Goal: Transaction & Acquisition: Purchase product/service

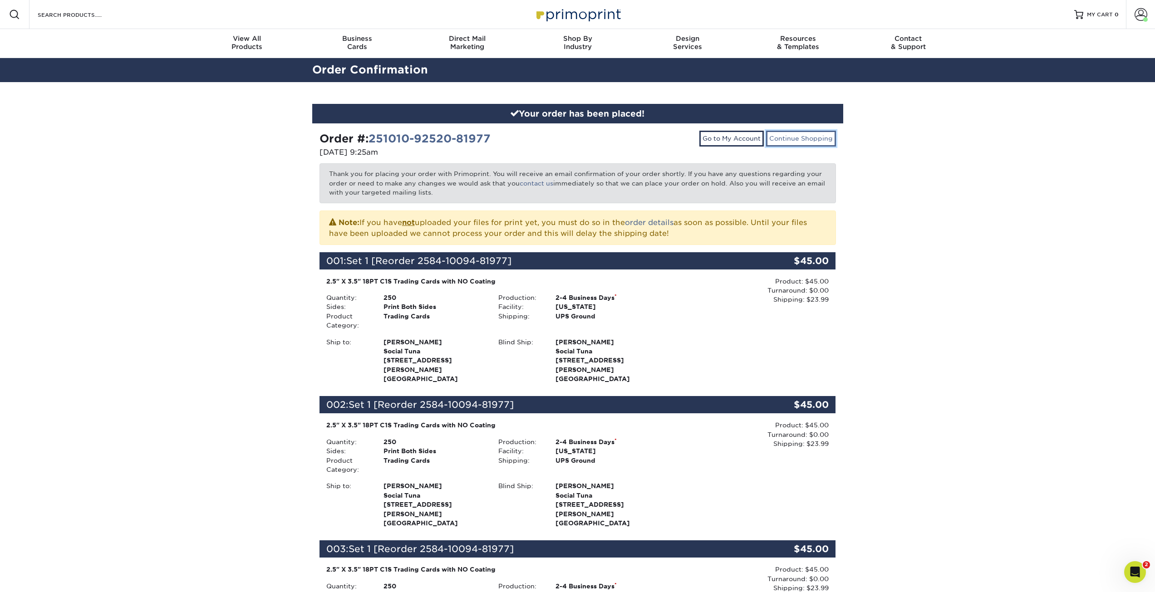
click at [793, 140] on link "Continue Shopping" at bounding box center [801, 138] width 70 height 15
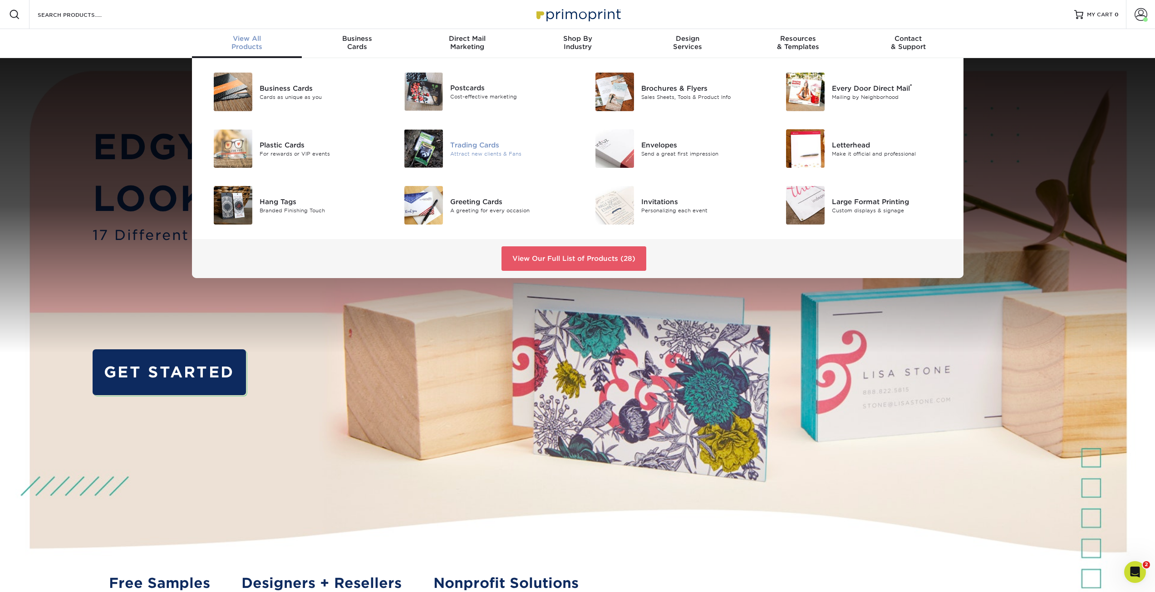
click at [456, 148] on div "Trading Cards" at bounding box center [510, 145] width 120 height 10
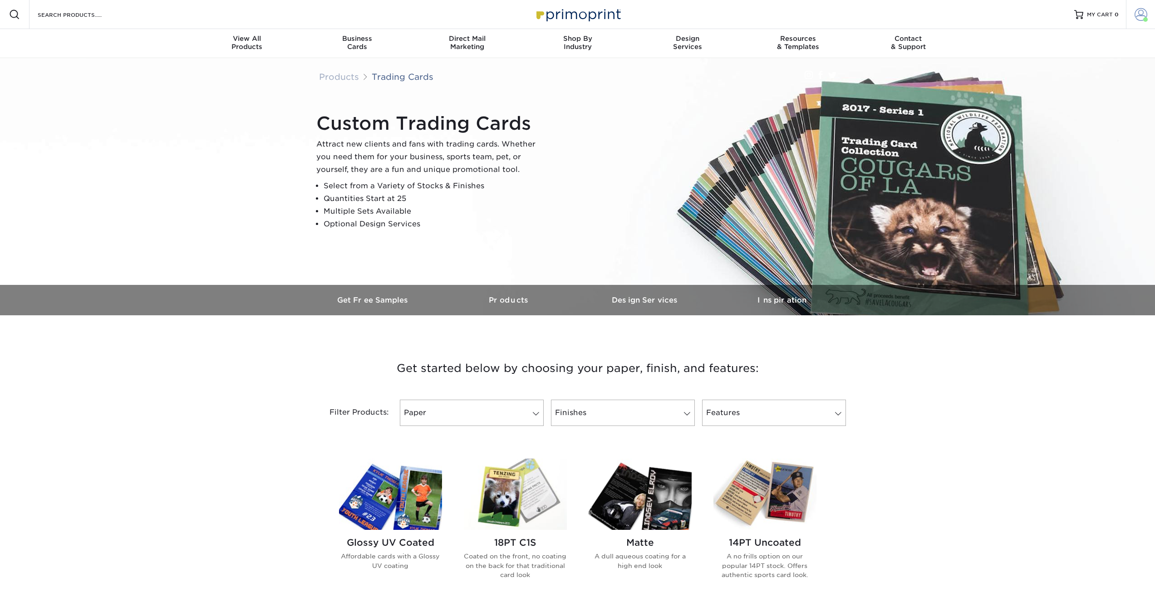
click at [1144, 18] on span at bounding box center [1146, 19] width 5 height 5
click at [495, 494] on img at bounding box center [515, 494] width 103 height 71
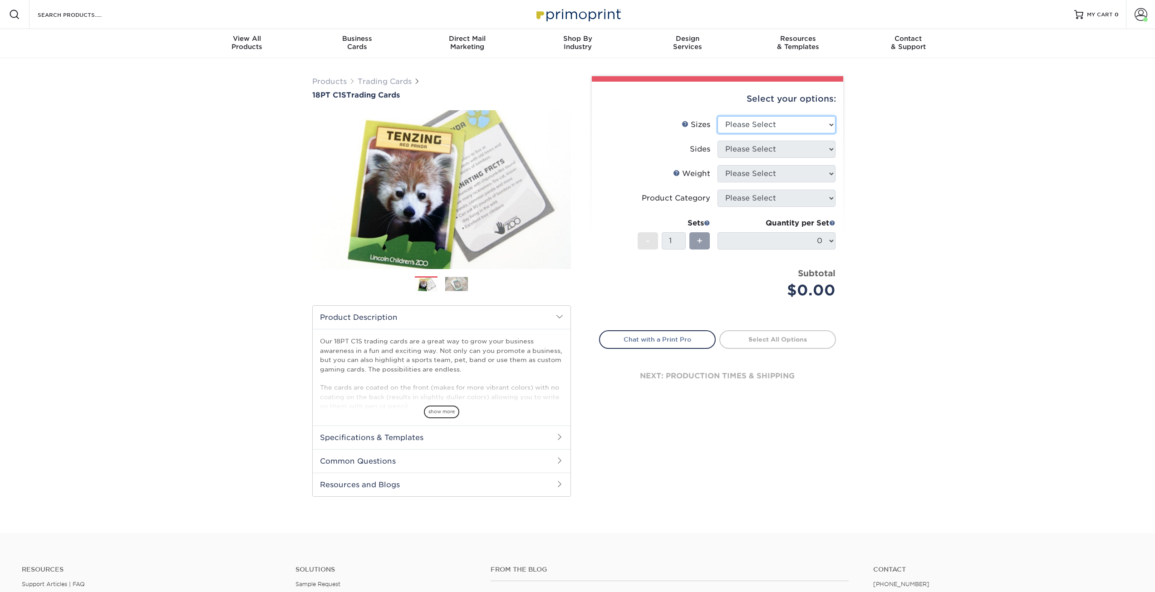
click at [760, 122] on select "Please Select 2.5" x 3.5"" at bounding box center [777, 124] width 118 height 17
select select "2.50x3.50"
click at [718, 116] on select "Please Select 2.5" x 3.5"" at bounding box center [777, 124] width 118 height 17
click at [754, 153] on select "Please Select Print Both Sides Print Front Only" at bounding box center [777, 149] width 118 height 17
select select "32d3c223-f82c-492b-b915-ba065a00862f"
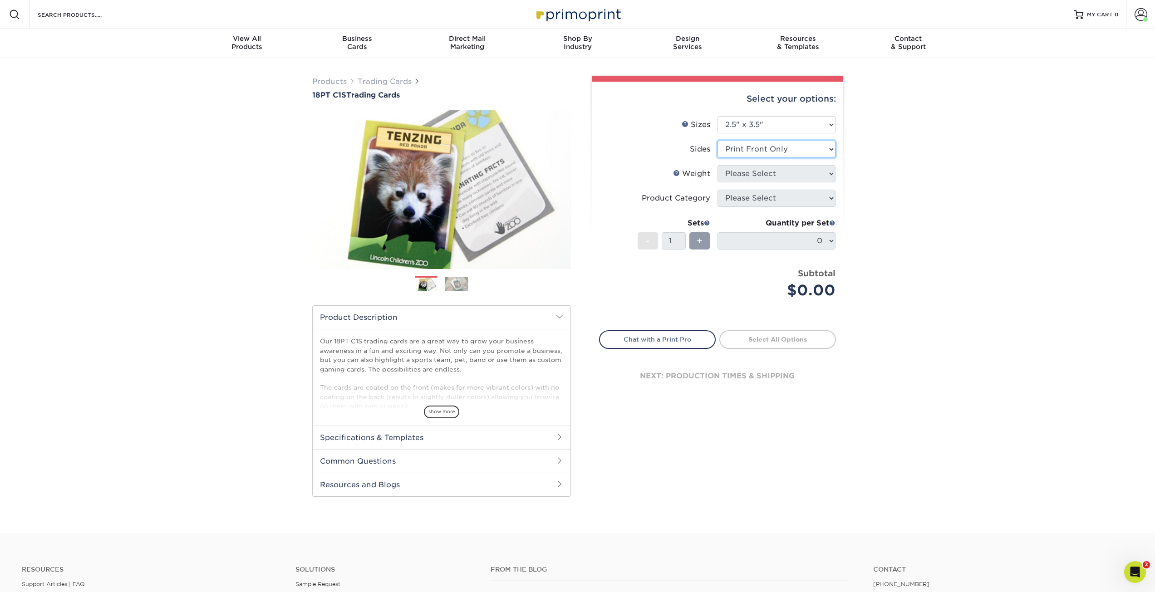
click at [718, 141] on select "Please Select Print Both Sides Print Front Only" at bounding box center [777, 149] width 118 height 17
click at [753, 175] on select "Please Select 18PT C1S" at bounding box center [777, 173] width 118 height 17
select select "18PTC1S"
click at [718, 165] on select "Please Select 18PT C1S" at bounding box center [777, 173] width 118 height 17
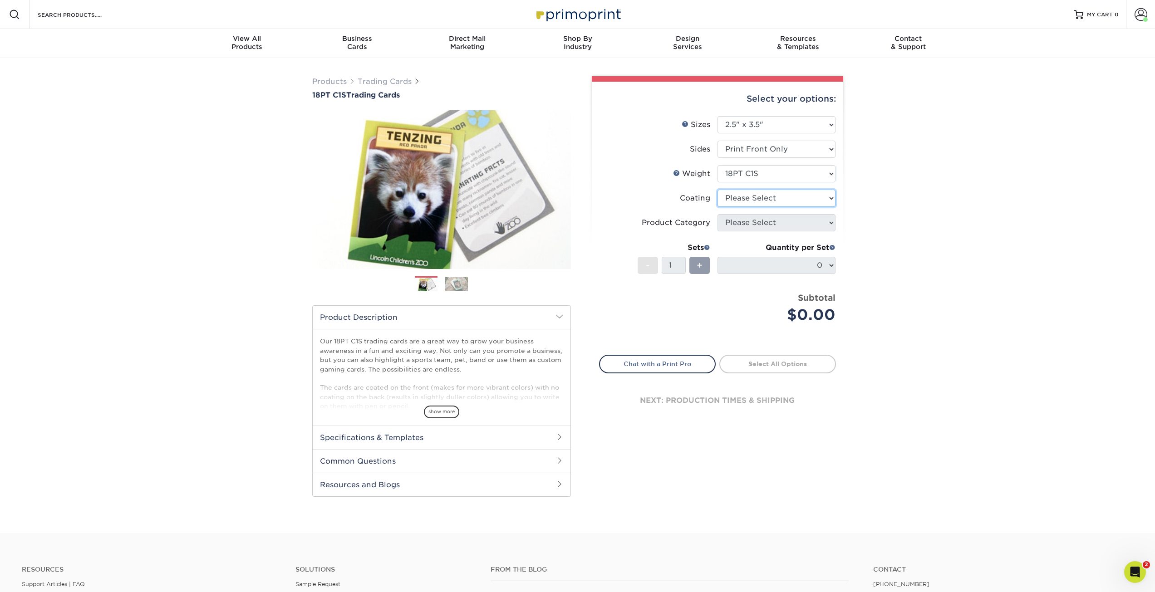
click at [749, 201] on select at bounding box center [777, 198] width 118 height 17
select select "3e7618de-abca-4bda-9f97-8b9129e913d8"
click at [718, 190] on select at bounding box center [777, 198] width 118 height 17
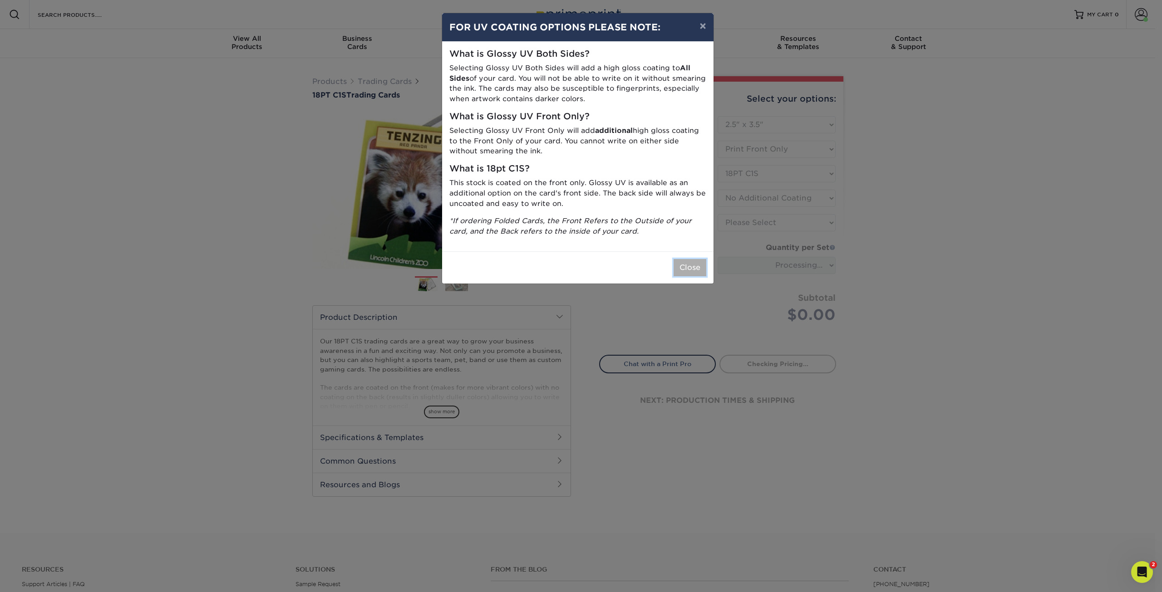
click at [690, 271] on button "Close" at bounding box center [690, 267] width 33 height 17
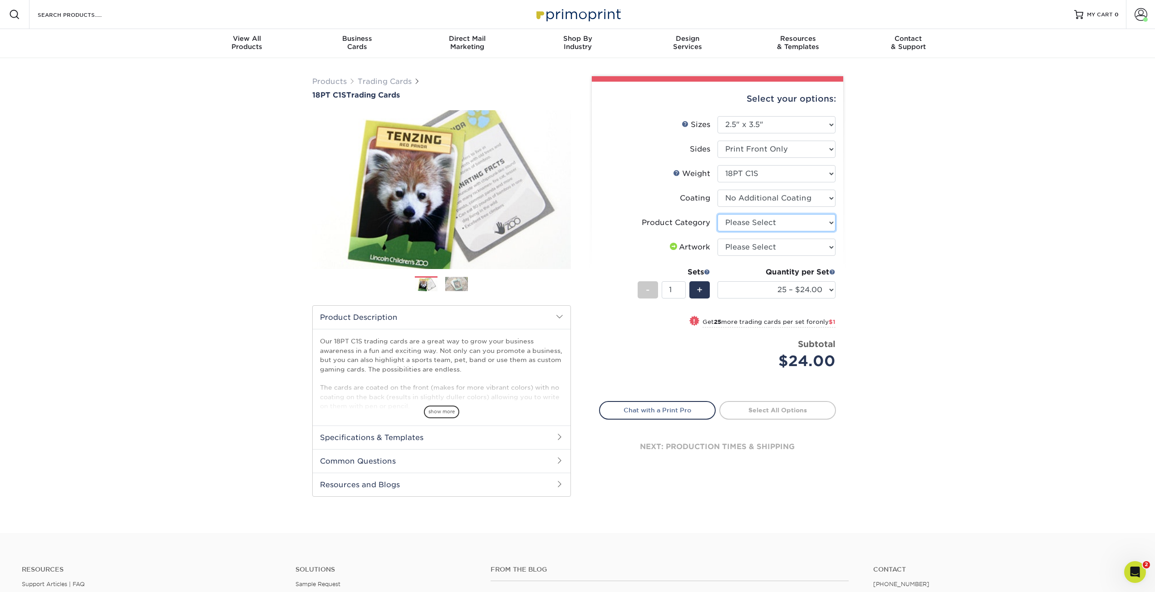
click at [744, 221] on select "Please Select Trading Cards" at bounding box center [777, 222] width 118 height 17
select select "c2f9bce9-36c2-409d-b101-c29d9d031e18"
click at [718, 214] on select "Please Select Trading Cards" at bounding box center [777, 222] width 118 height 17
click at [741, 250] on select "Please Select I will upload files I need a design - $100" at bounding box center [777, 247] width 118 height 17
select select "upload"
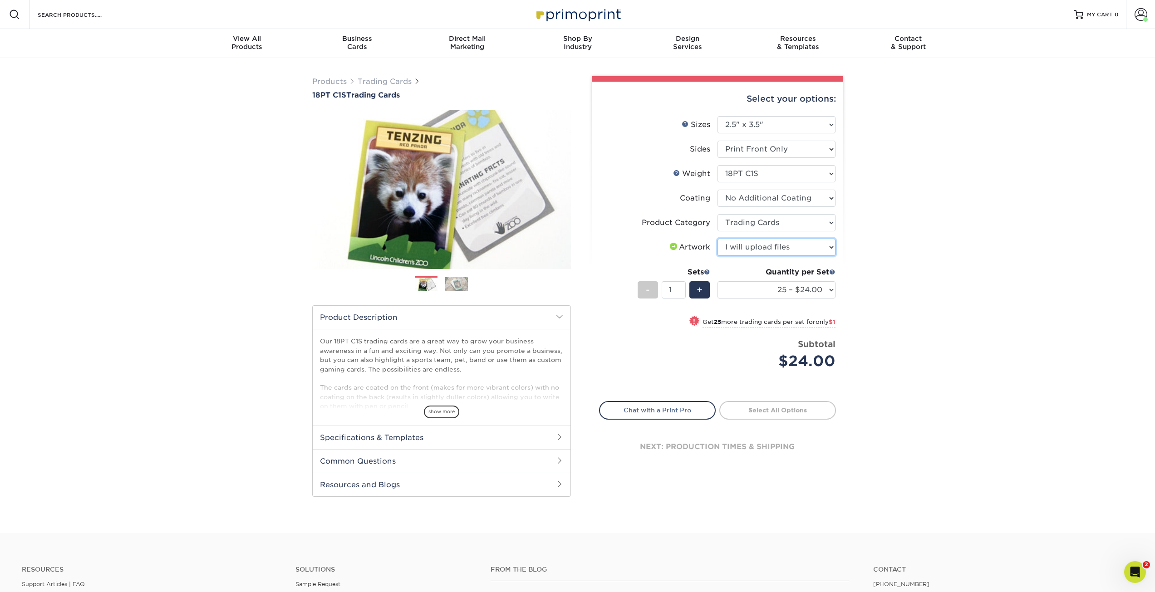
click at [718, 239] on select "Please Select I will upload files I need a design - $100" at bounding box center [777, 247] width 118 height 17
click at [771, 291] on select "25 – $24.00 50 – $25.00 75 – $25.00 100 – $35.00 250 – $45.00 500 – $55.00 1000…" at bounding box center [777, 289] width 118 height 17
select select "500 – $55.00"
click at [718, 281] on select "25 – $24.00 50 – $25.00 75 – $25.00 100 – $35.00 250 – $45.00 500 – $55.00 1000…" at bounding box center [777, 289] width 118 height 17
click at [770, 407] on link "Proceed to Shipping" at bounding box center [778, 409] width 117 height 16
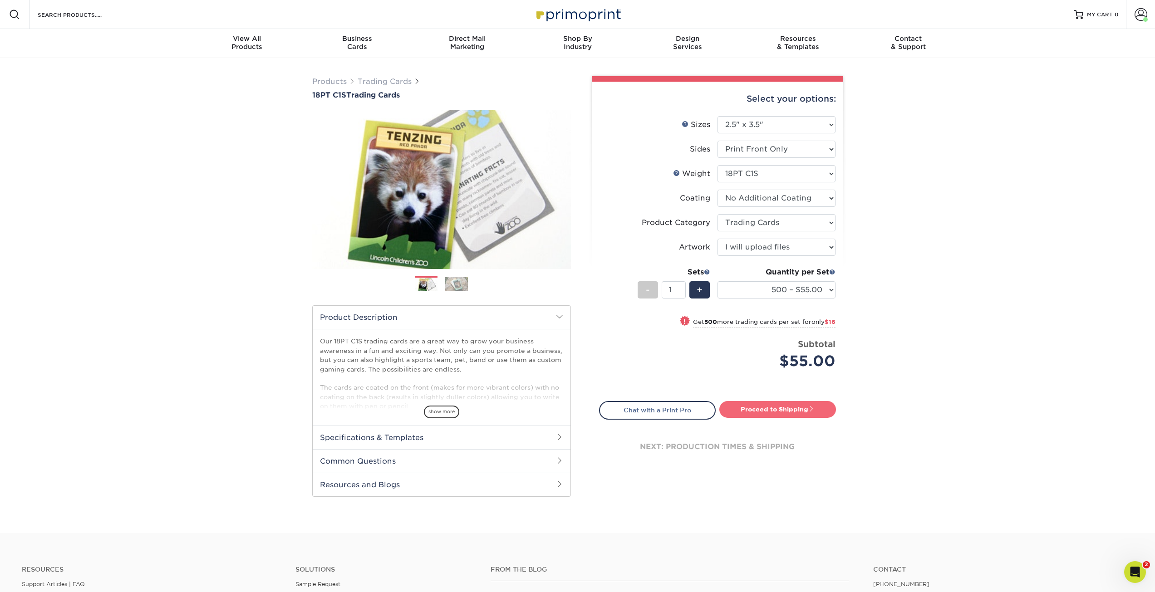
type input "Set 1"
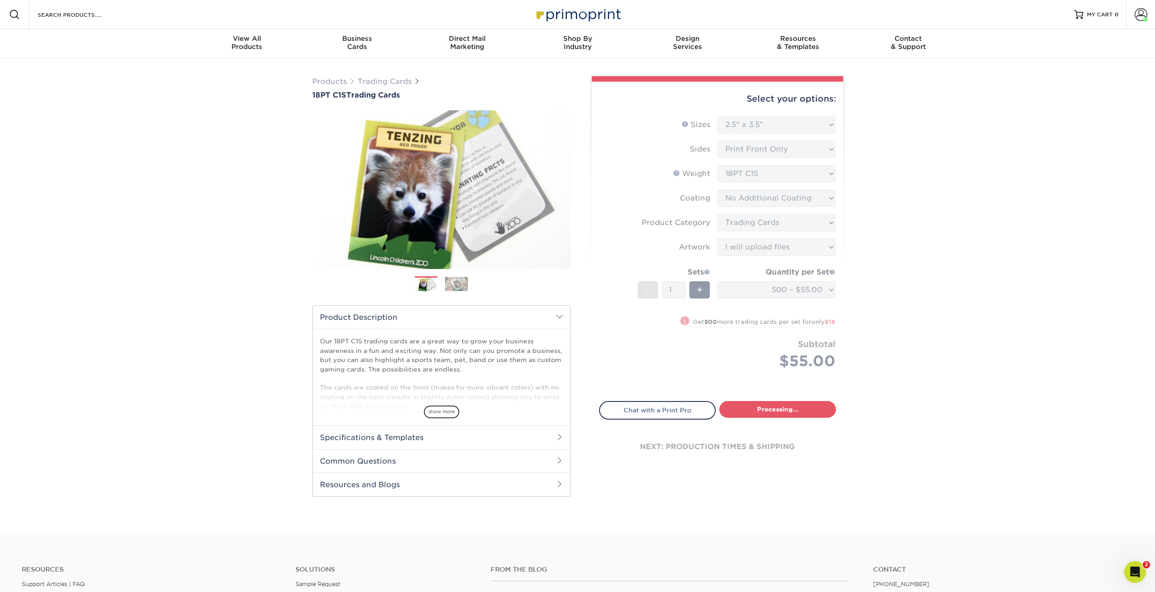
select select "fcfa03b9-9630-472f-a58a-afc9e5963b94"
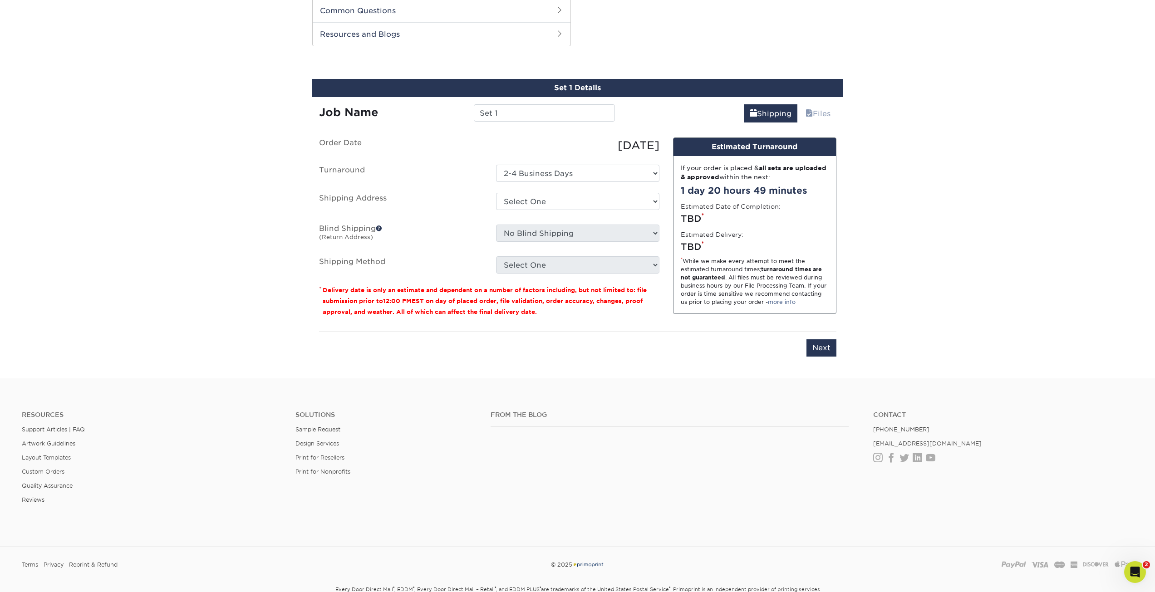
scroll to position [453, 0]
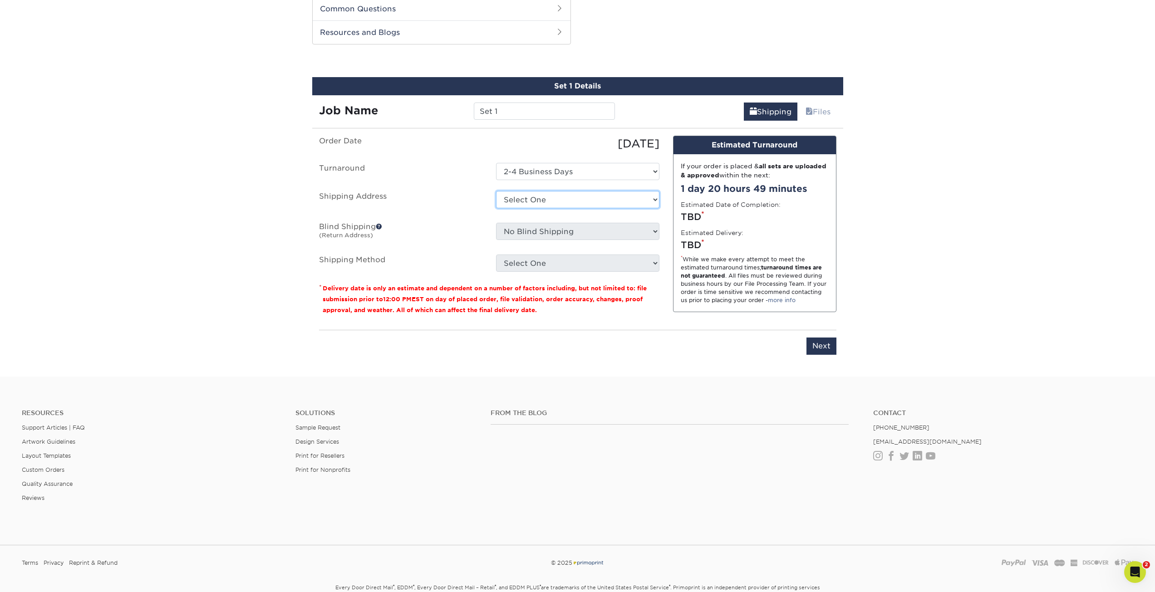
click at [545, 199] on select "Select One chase chase gina davis Patrick Ganino + Add New Address" at bounding box center [577, 199] width 163 height 17
select select "272583"
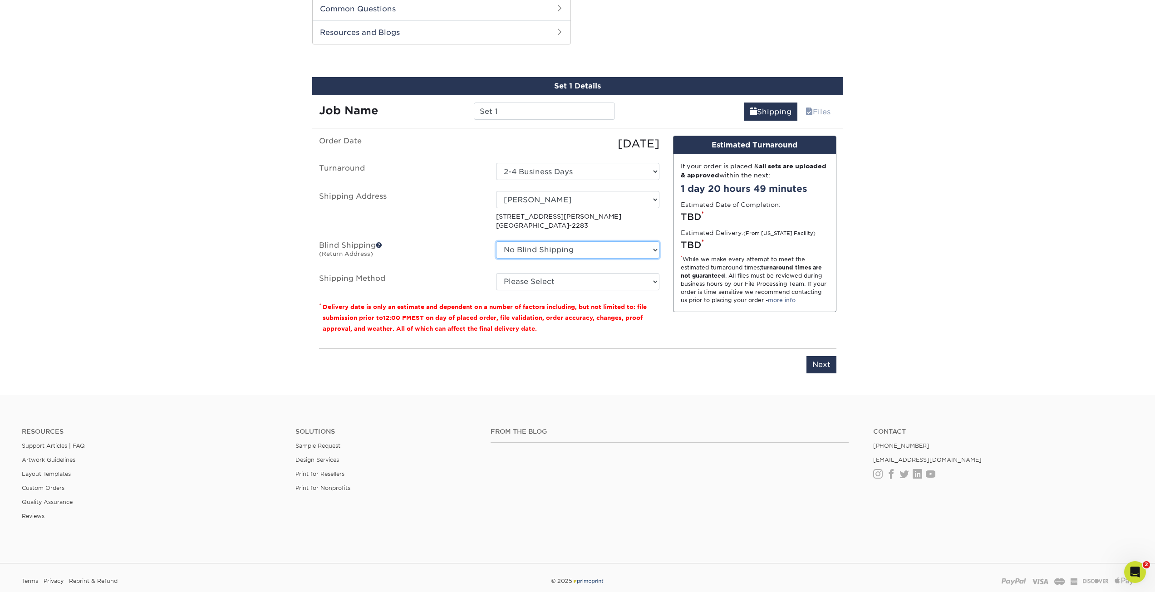
click at [538, 250] on select "No Blind Shipping chase chase gina davis Patrick Ganino + Add New Address" at bounding box center [577, 250] width 163 height 17
select select "272583"
click at [496, 242] on select "No Blind Shipping chase chase gina davis Patrick Ganino + Add New Address" at bounding box center [577, 250] width 163 height 17
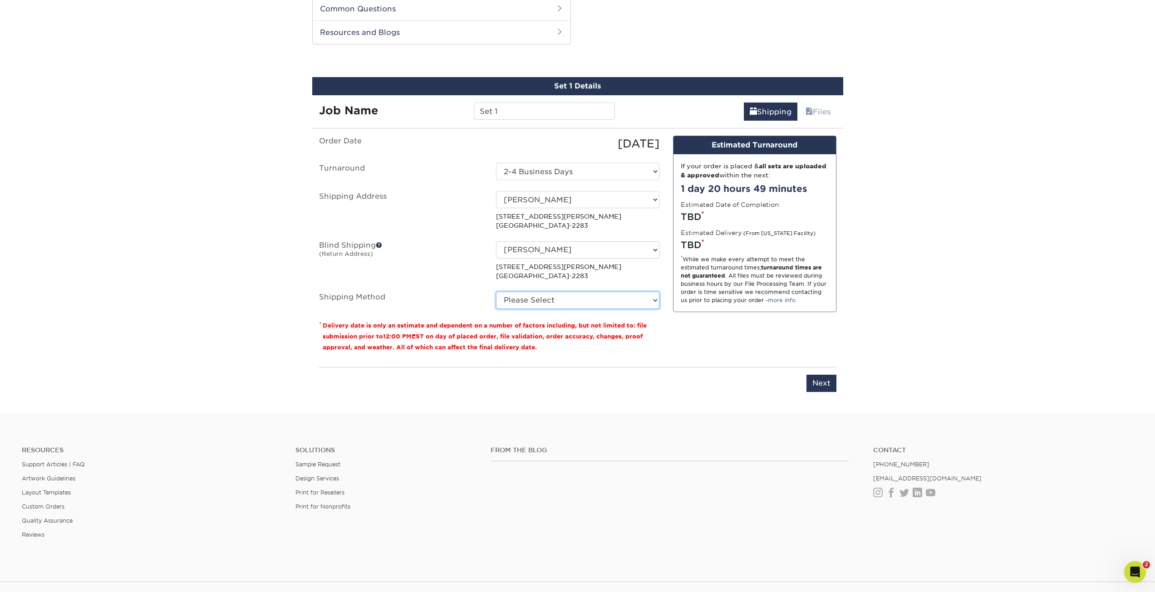
click at [538, 298] on select "Please Select 3 Day Shipping Service (+$23.80) 2 Day Air Shipping (+$24.28) Gro…" at bounding box center [577, 300] width 163 height 17
select select "12"
click at [496, 292] on select "Please Select 3 Day Shipping Service (+$23.80) 2 Day Air Shipping (+$24.28) Gro…" at bounding box center [577, 300] width 163 height 17
click at [823, 388] on input "Next" at bounding box center [822, 383] width 30 height 17
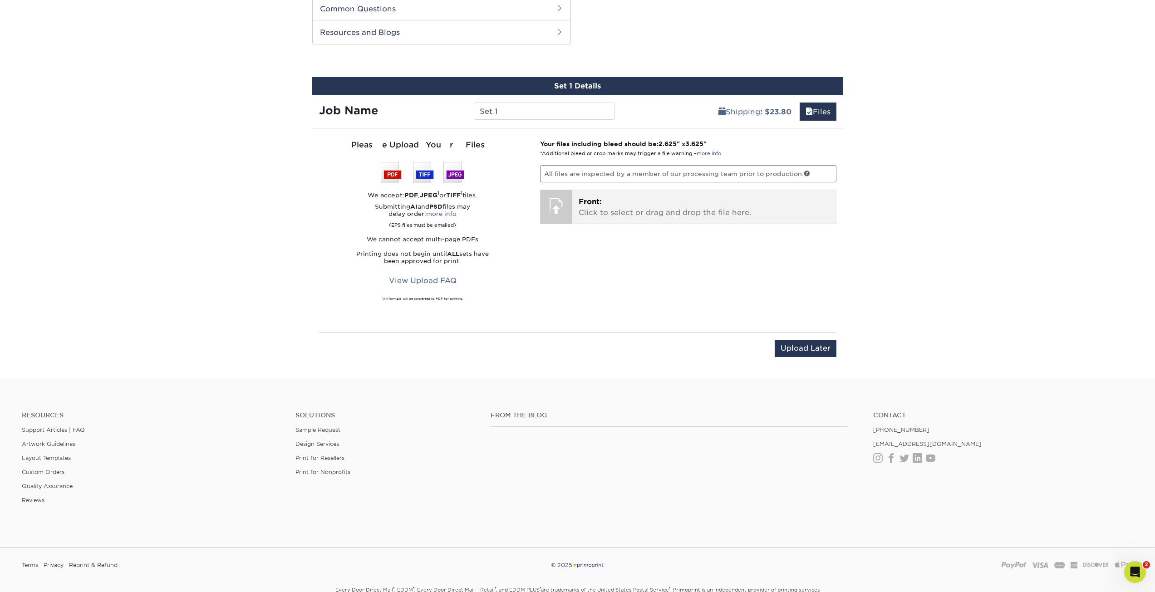
click at [645, 199] on p "Front: Click to select or drag and drop the file here." at bounding box center [704, 208] width 251 height 22
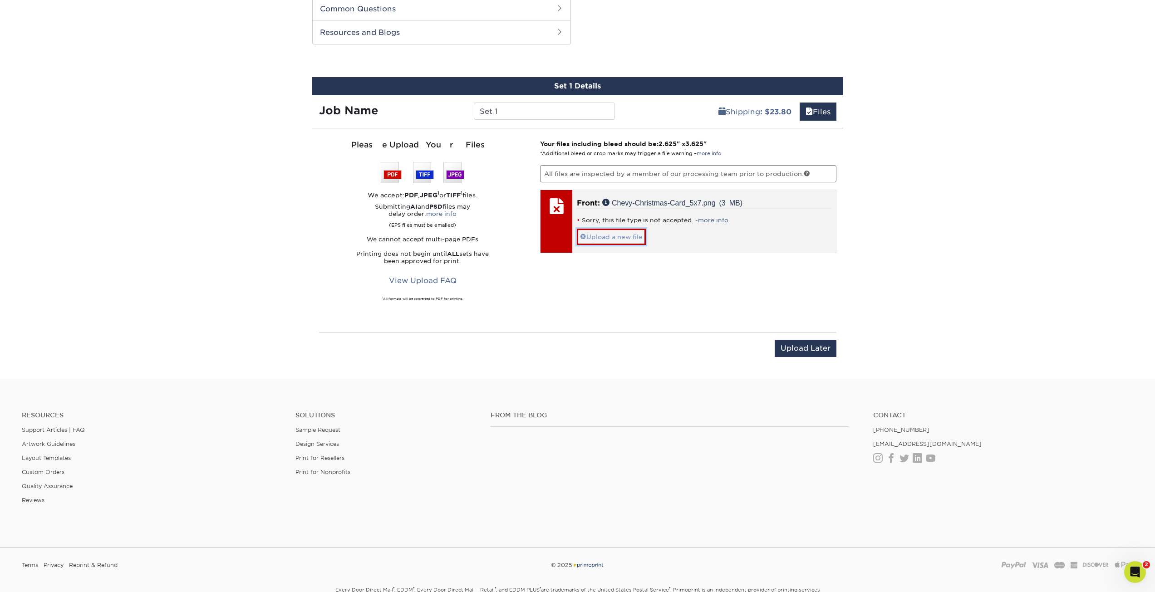
click at [616, 232] on link "Upload a new file" at bounding box center [611, 237] width 69 height 16
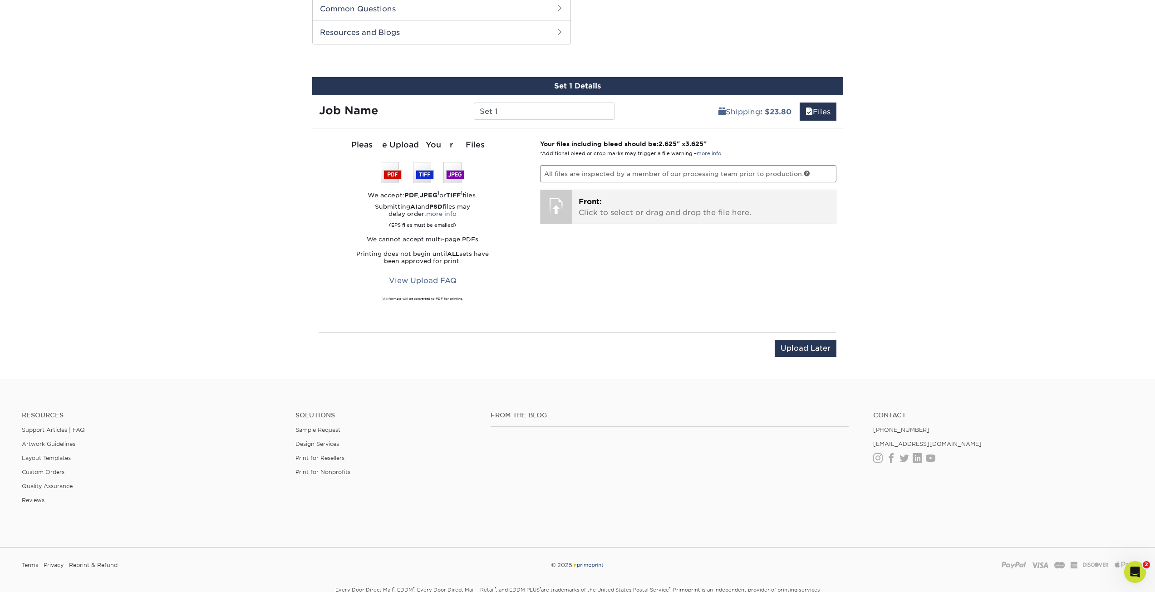
click at [598, 204] on span "Front:" at bounding box center [590, 201] width 23 height 9
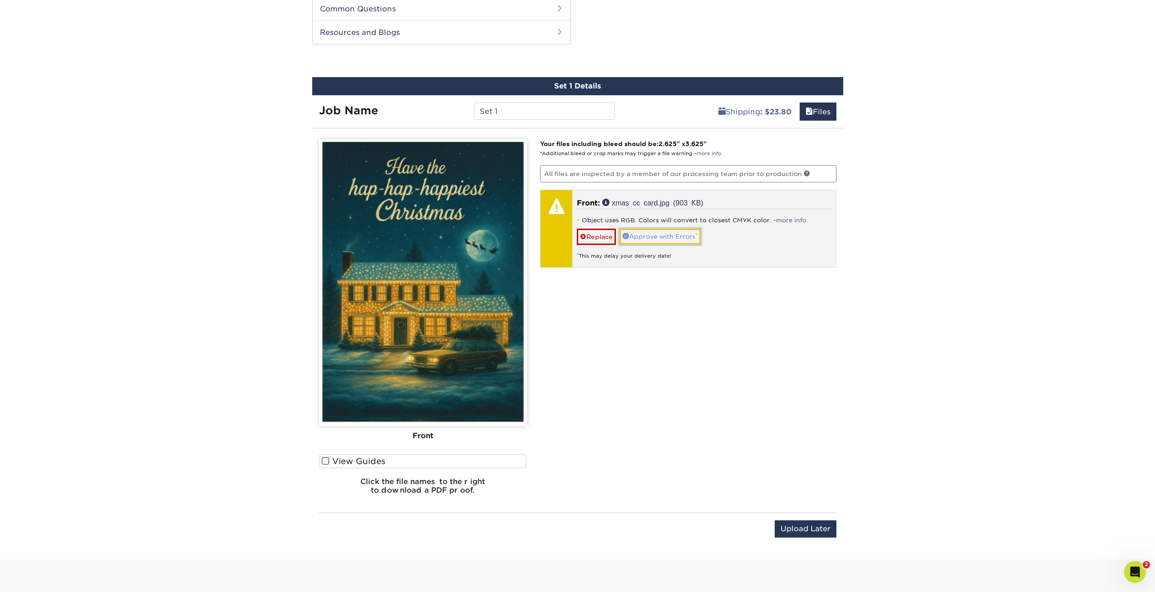
click at [657, 237] on link "Approve with Errors *" at bounding box center [660, 236] width 81 height 15
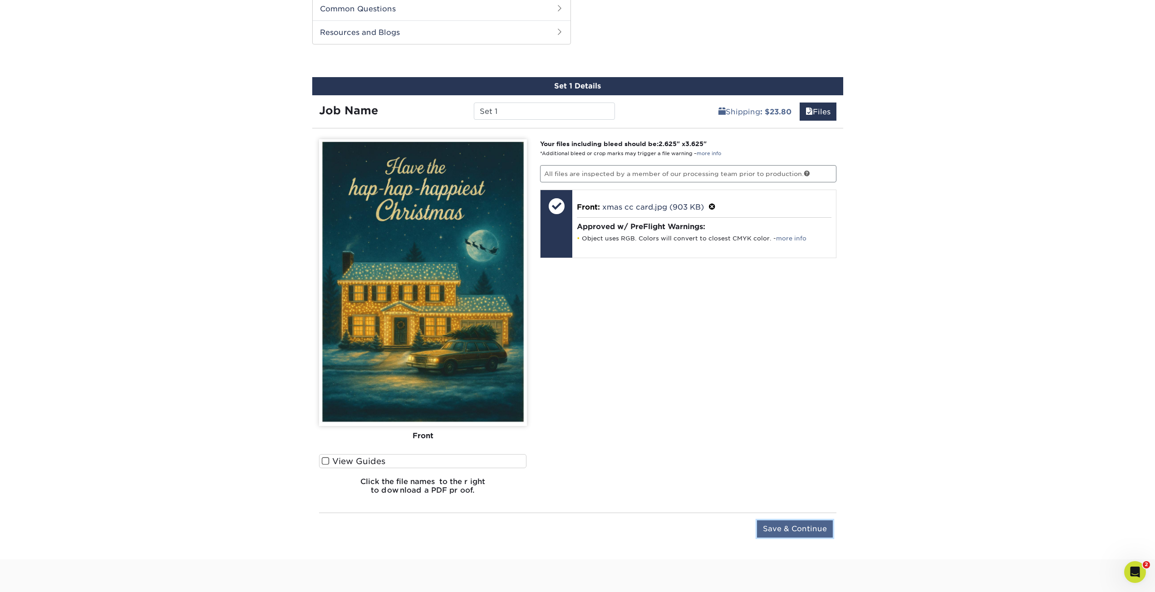
click at [786, 529] on input "Save & Continue" at bounding box center [795, 529] width 76 height 17
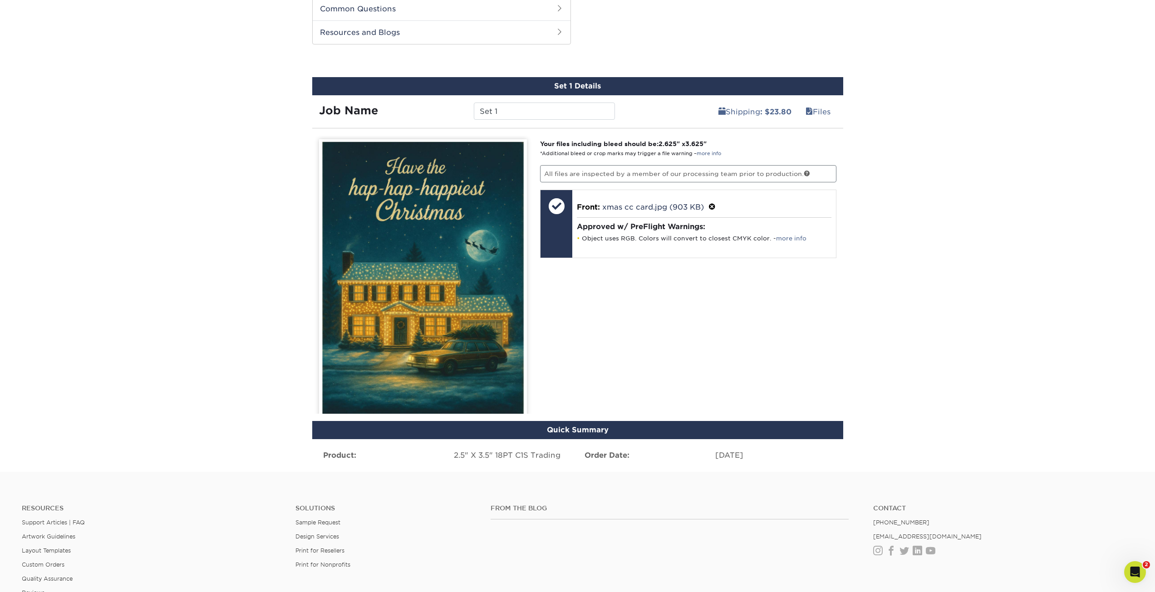
scroll to position [421, 0]
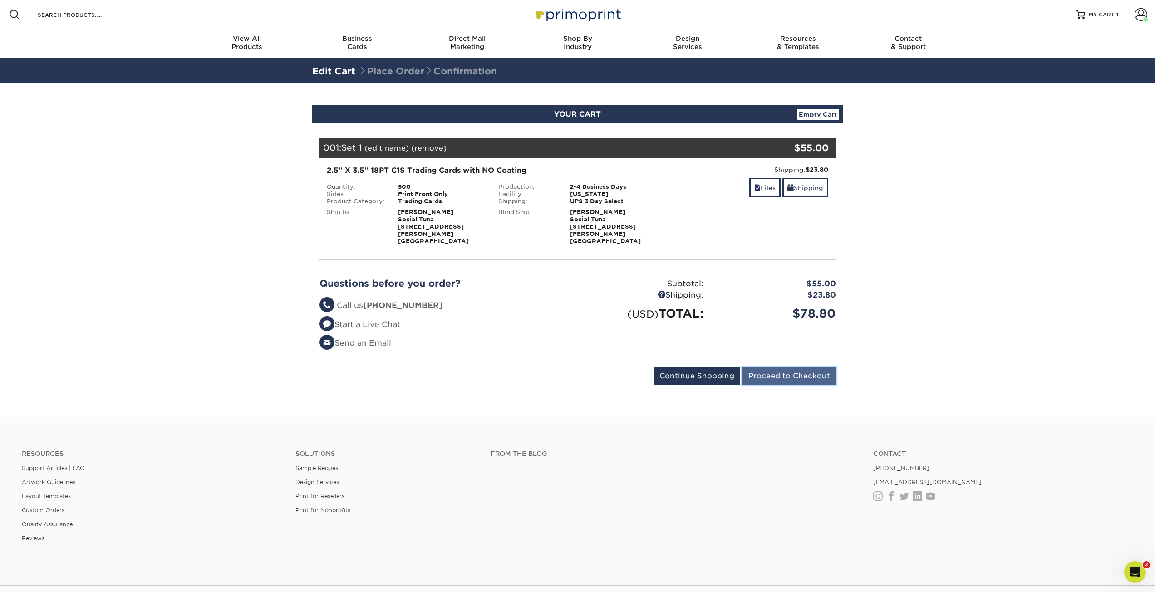
click at [759, 368] on input "Proceed to Checkout" at bounding box center [790, 376] width 94 height 17
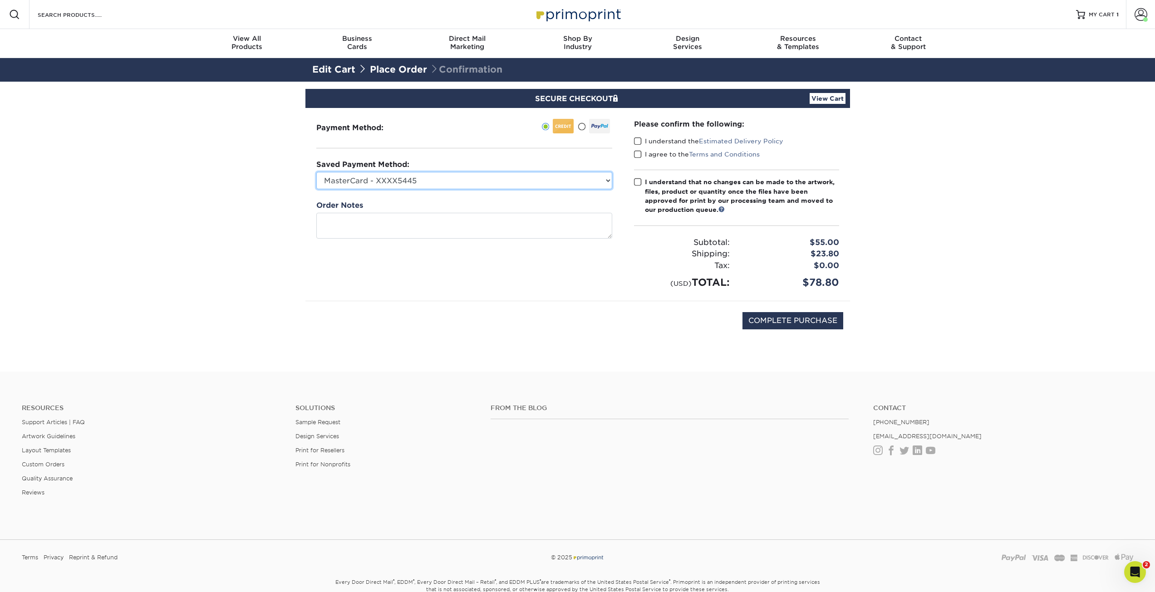
click at [413, 180] on select "MasterCard - XXXX5445 MasterCard - XXXX1257 MasterCard - XXXX9995 New Credit Ca…" at bounding box center [464, 180] width 296 height 17
select select "74101"
click at [316, 172] on select "MasterCard - XXXX5445 MasterCard - XXXX1257 MasterCard - XXXX9995 New Credit Ca…" at bounding box center [464, 180] width 296 height 17
click at [780, 324] on input "COMPLETE PURCHASE" at bounding box center [793, 320] width 101 height 17
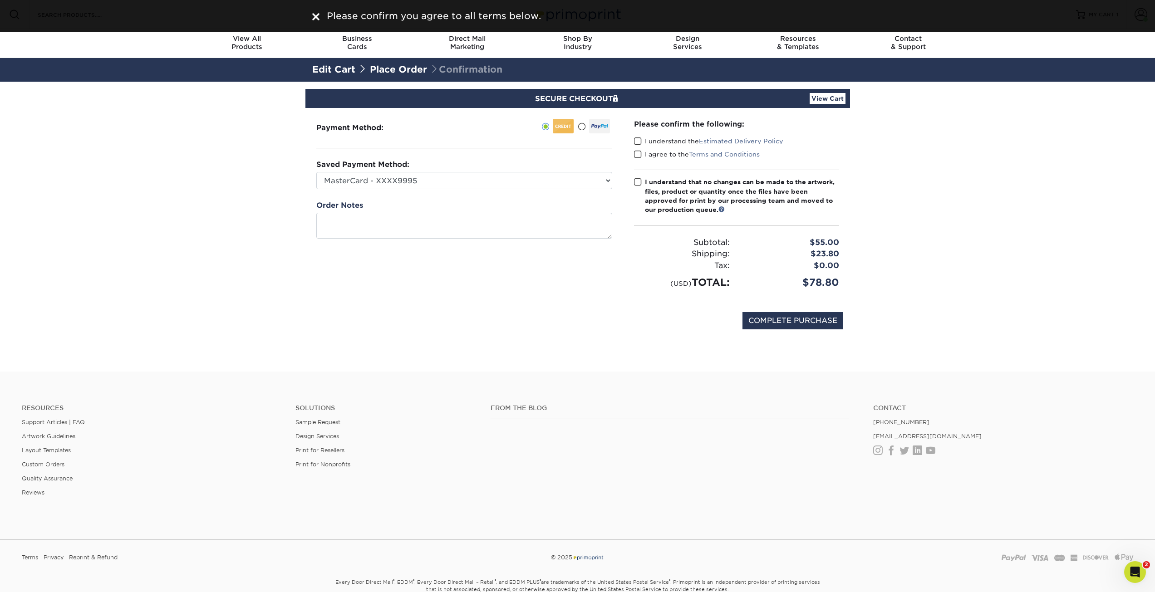
click at [638, 138] on span at bounding box center [638, 141] width 8 height 9
click at [0, 0] on input "I understand the Estimated Delivery Policy" at bounding box center [0, 0] width 0 height 0
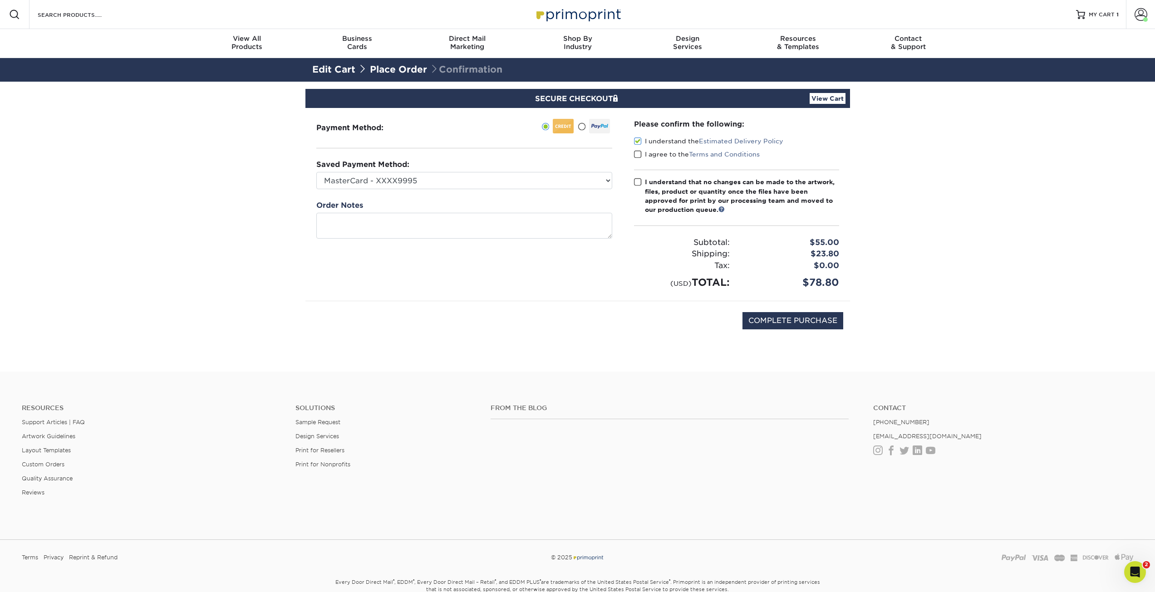
click at [639, 153] on span at bounding box center [638, 154] width 8 height 9
click at [0, 0] on input "I agree to the Terms and Conditions" at bounding box center [0, 0] width 0 height 0
click at [639, 184] on span at bounding box center [638, 182] width 8 height 9
click at [0, 0] on input "I understand that no changes can be made to the artwork, files, product or quan…" at bounding box center [0, 0] width 0 height 0
click at [776, 320] on input "COMPLETE PURCHASE" at bounding box center [793, 320] width 101 height 17
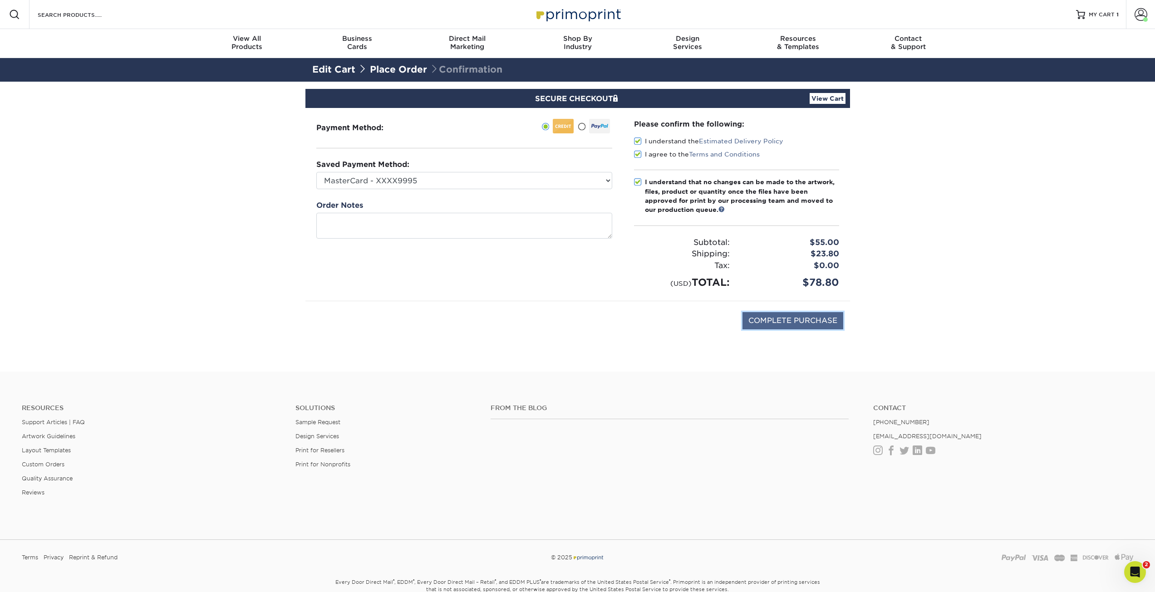
type input "PROCESSING, PLEASE WAIT..."
